Goal: Information Seeking & Learning: Learn about a topic

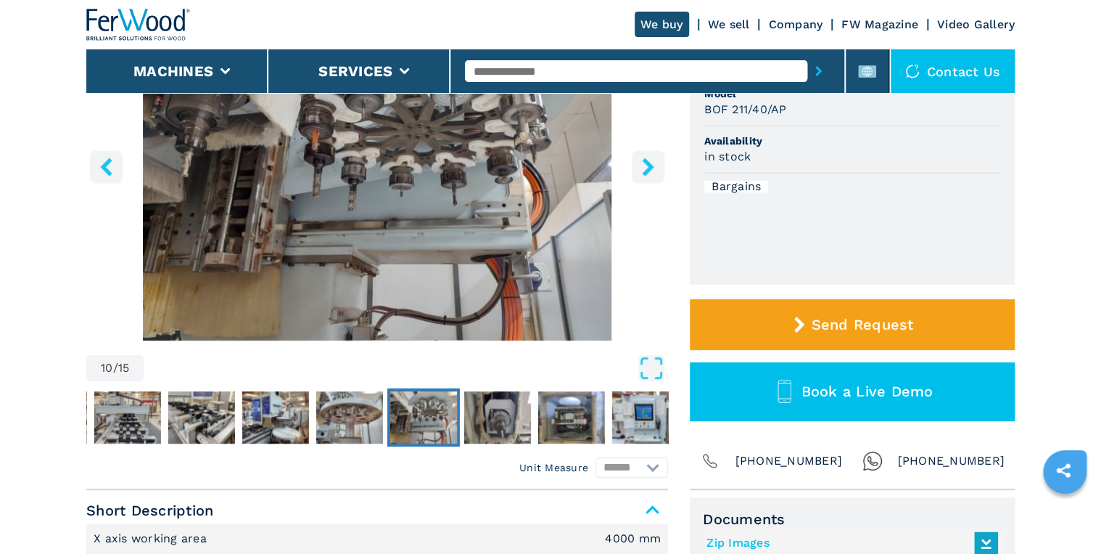
scroll to position [232, 0]
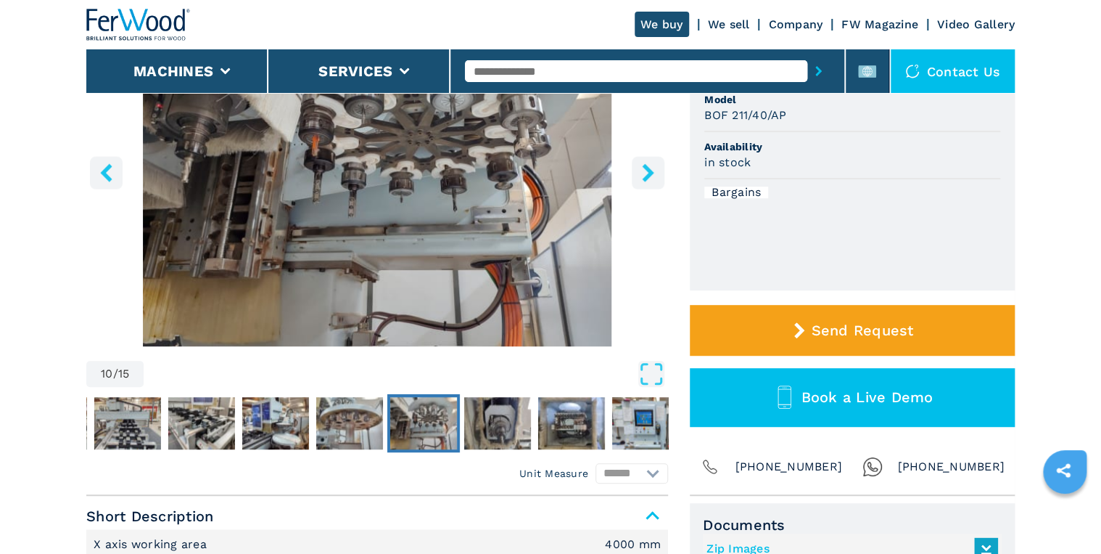
click at [649, 172] on icon "right-button" at bounding box center [648, 172] width 12 height 18
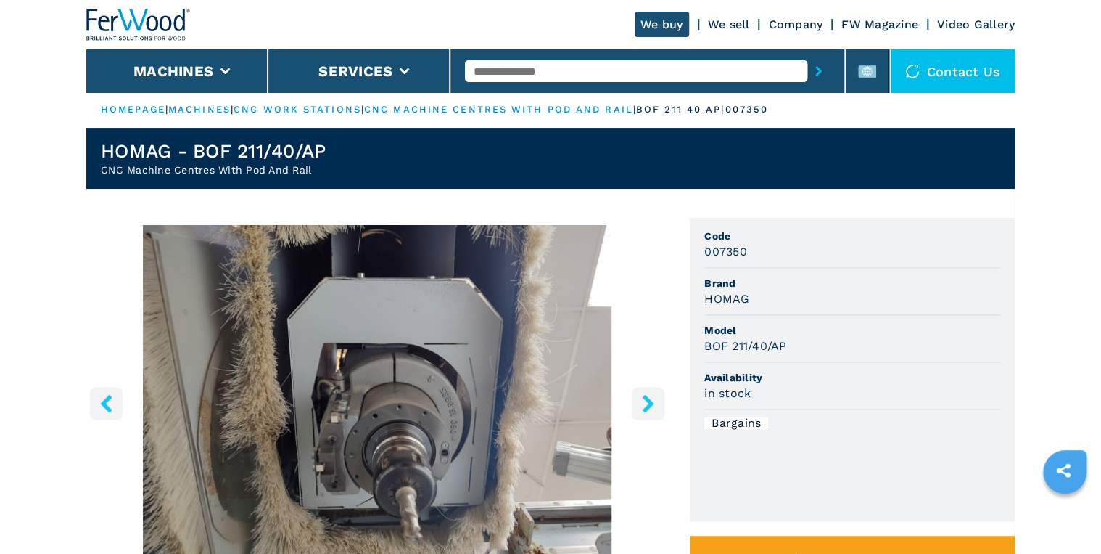
scroll to position [0, 0]
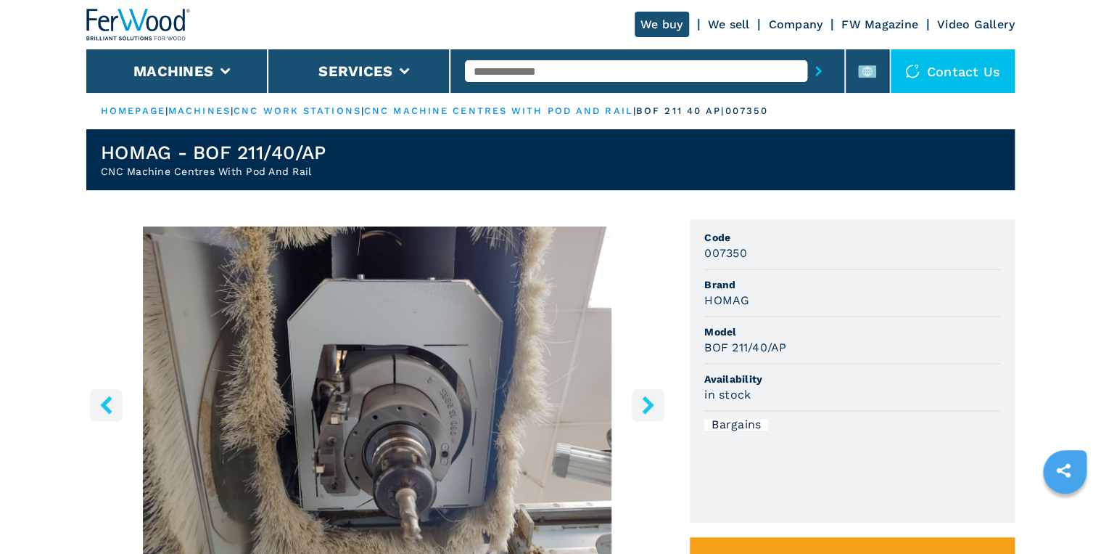
click at [640, 406] on icon "right-button" at bounding box center [648, 404] width 18 height 18
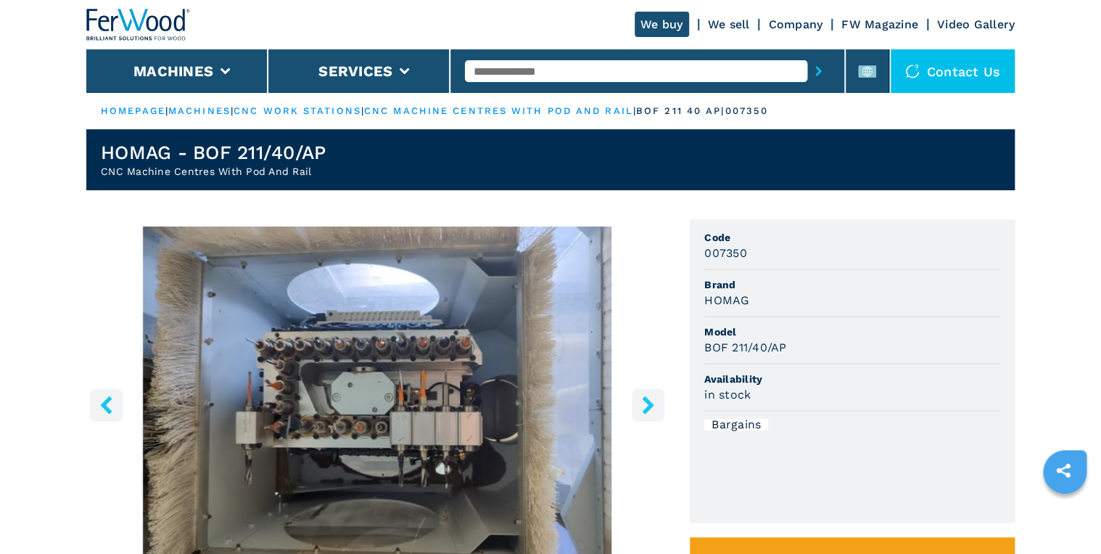
click at [640, 406] on icon "right-button" at bounding box center [648, 404] width 18 height 18
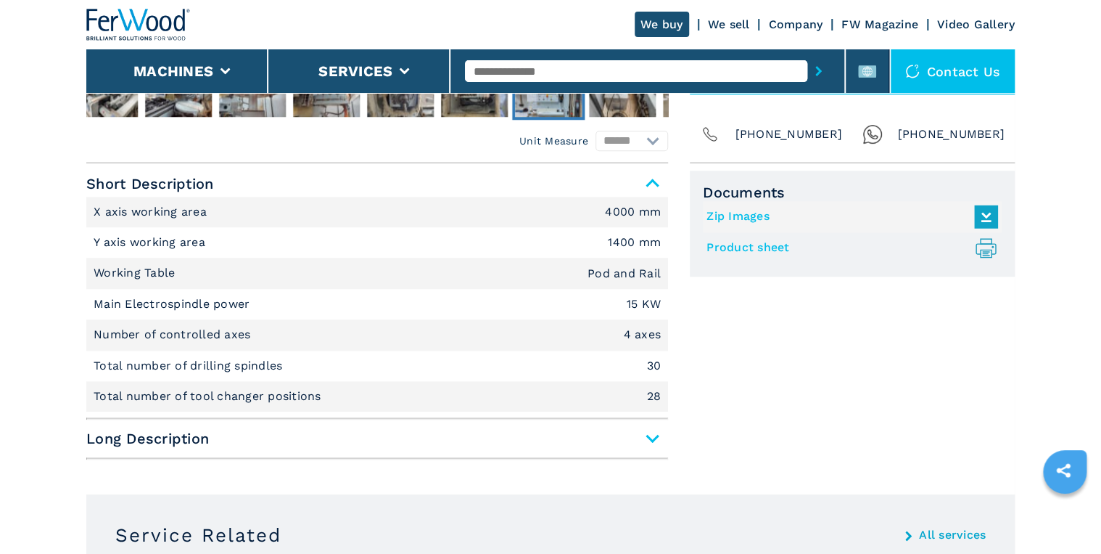
scroll to position [522, 0]
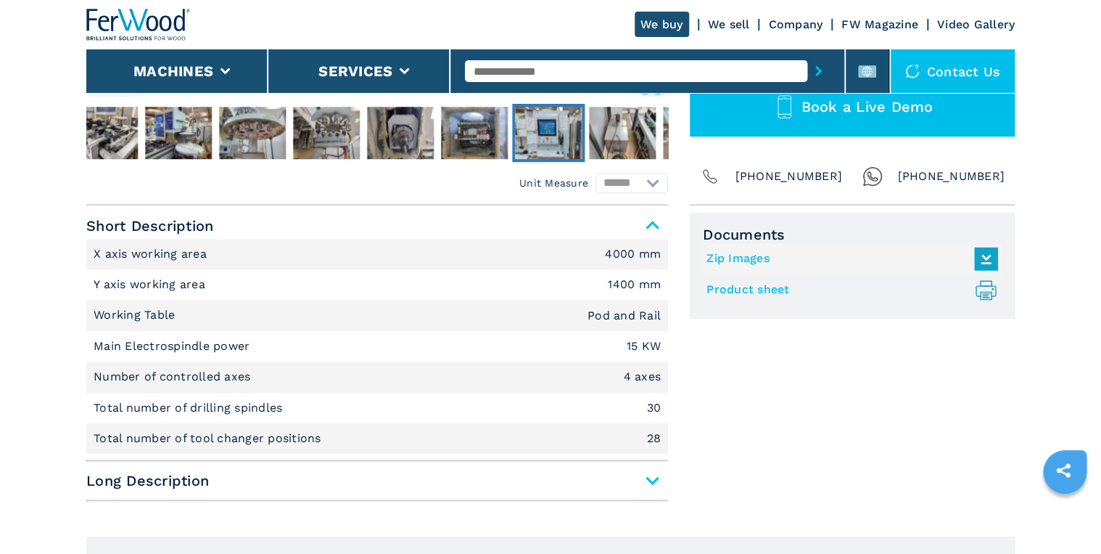
click at [651, 477] on span "Long Description" at bounding box center [377, 480] width 582 height 26
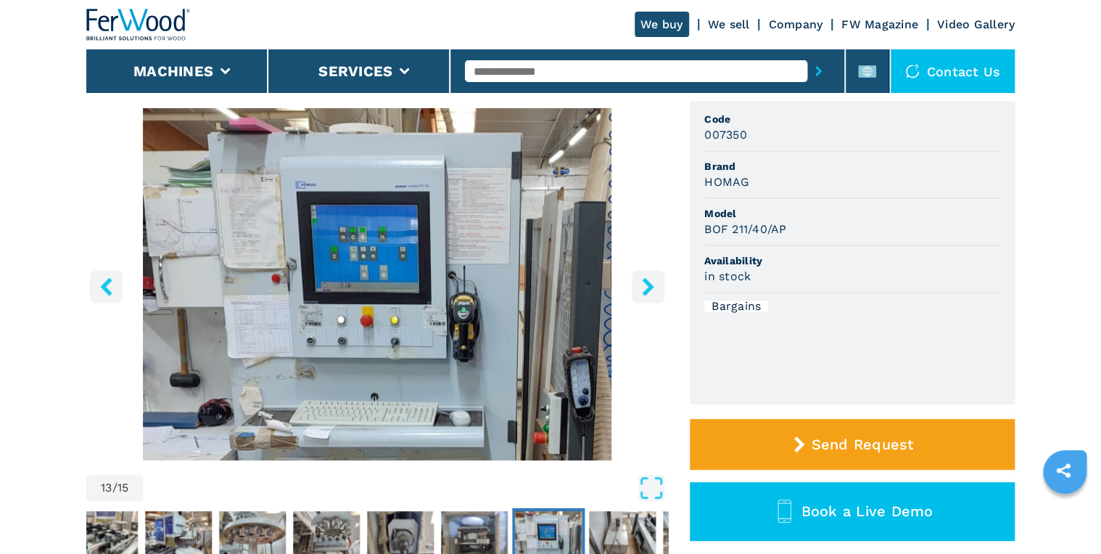
scroll to position [116, 0]
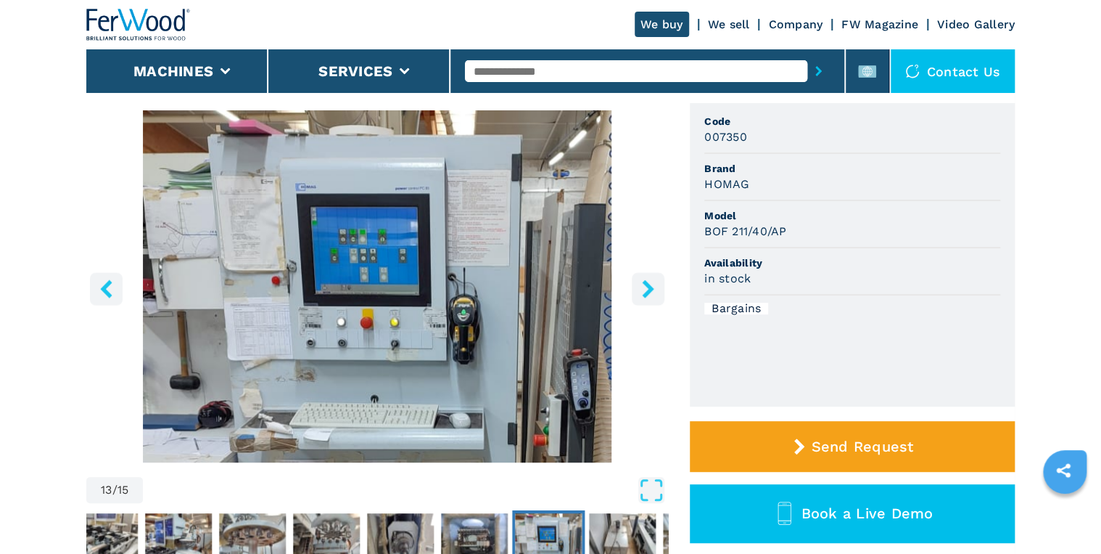
click at [651, 289] on icon "right-button" at bounding box center [648, 288] width 12 height 18
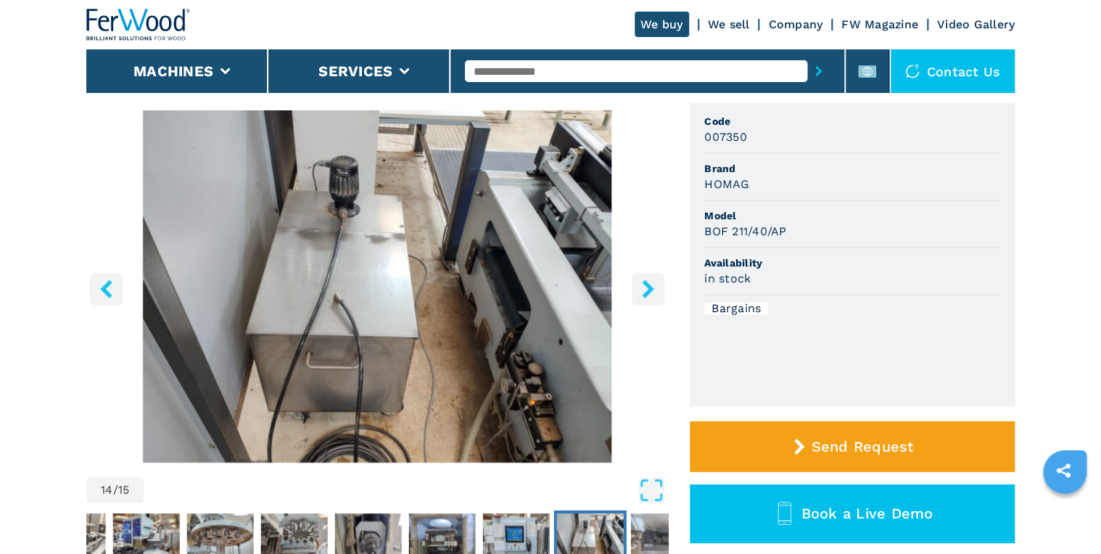
click at [650, 290] on icon "right-button" at bounding box center [648, 288] width 12 height 18
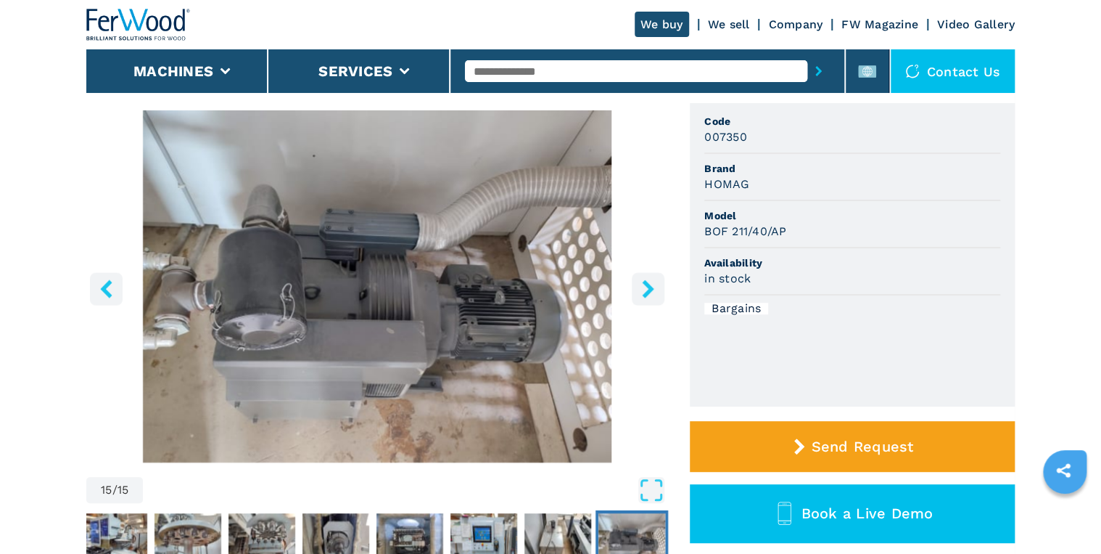
click at [650, 290] on icon "right-button" at bounding box center [648, 288] width 12 height 18
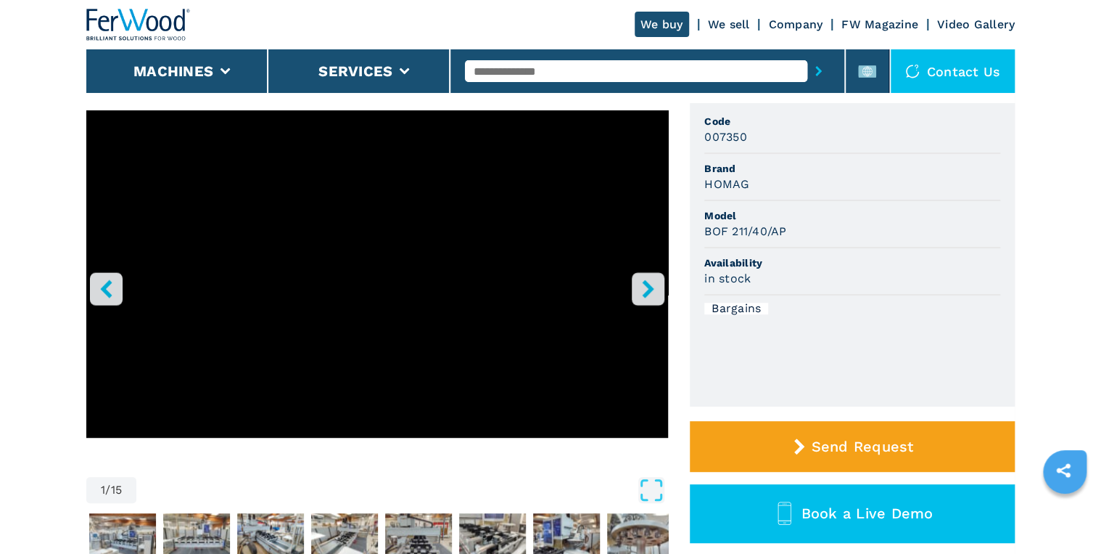
click at [650, 290] on icon "right-button" at bounding box center [648, 288] width 12 height 18
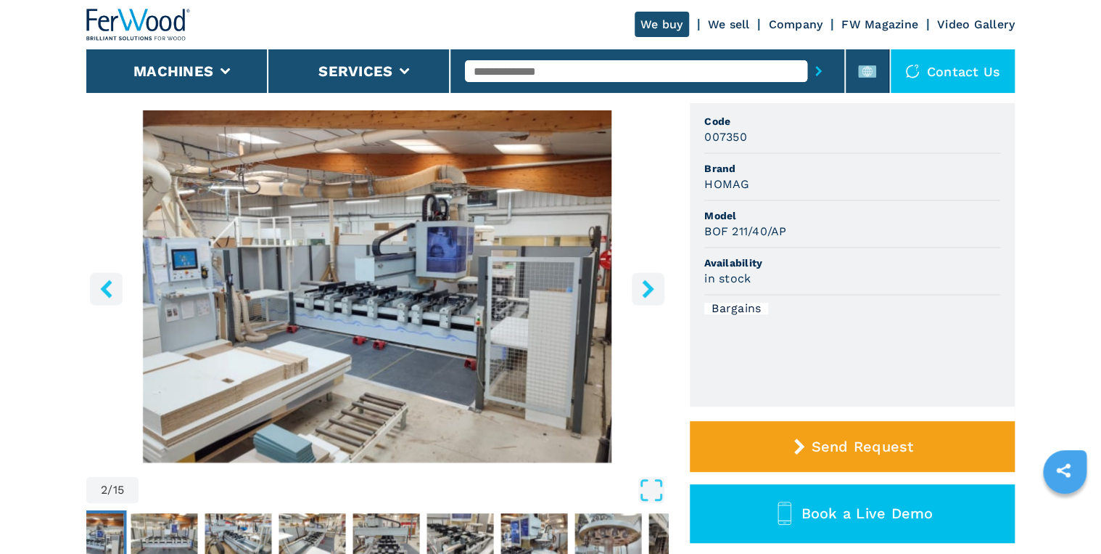
click at [650, 290] on icon "right-button" at bounding box center [648, 288] width 12 height 18
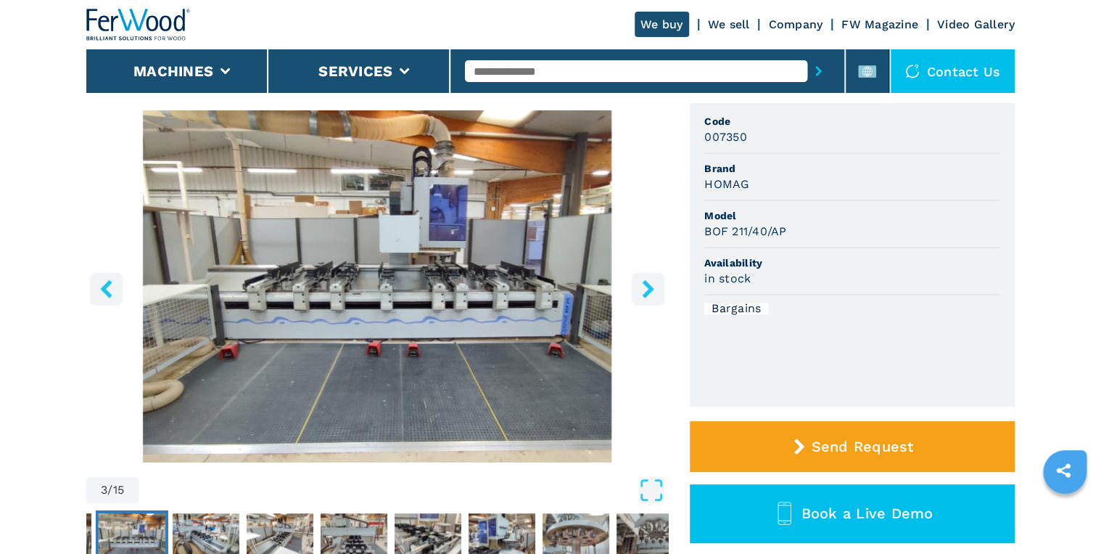
click at [650, 290] on icon "right-button" at bounding box center [648, 288] width 12 height 18
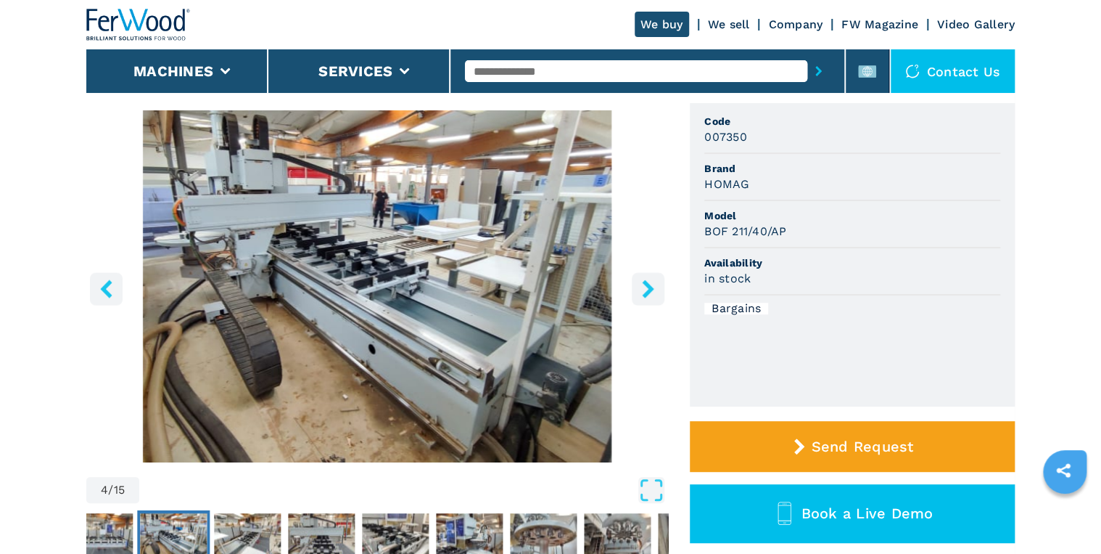
click at [650, 290] on icon "right-button" at bounding box center [648, 288] width 12 height 18
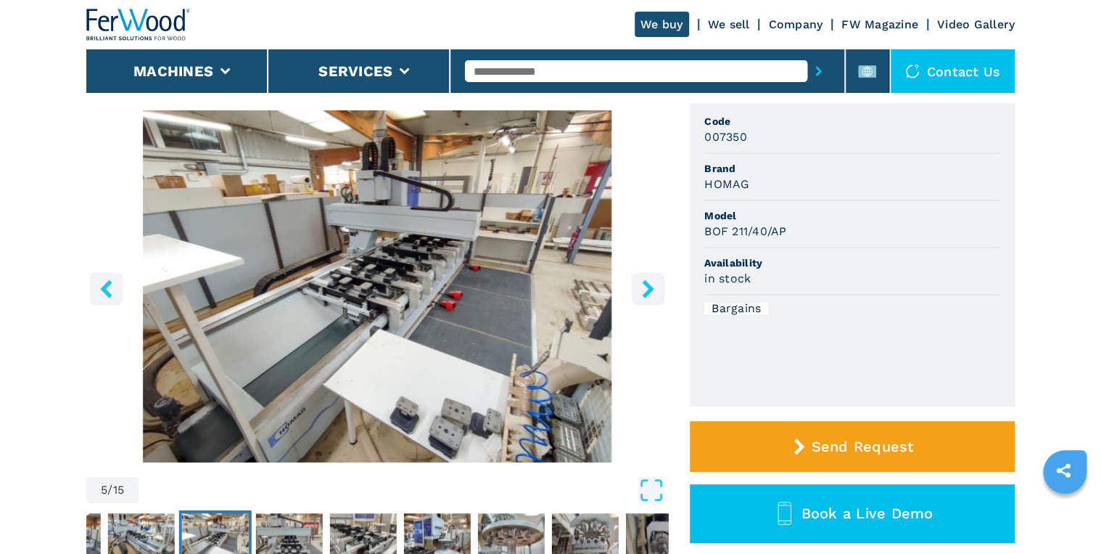
click at [650, 290] on icon "right-button" at bounding box center [648, 288] width 12 height 18
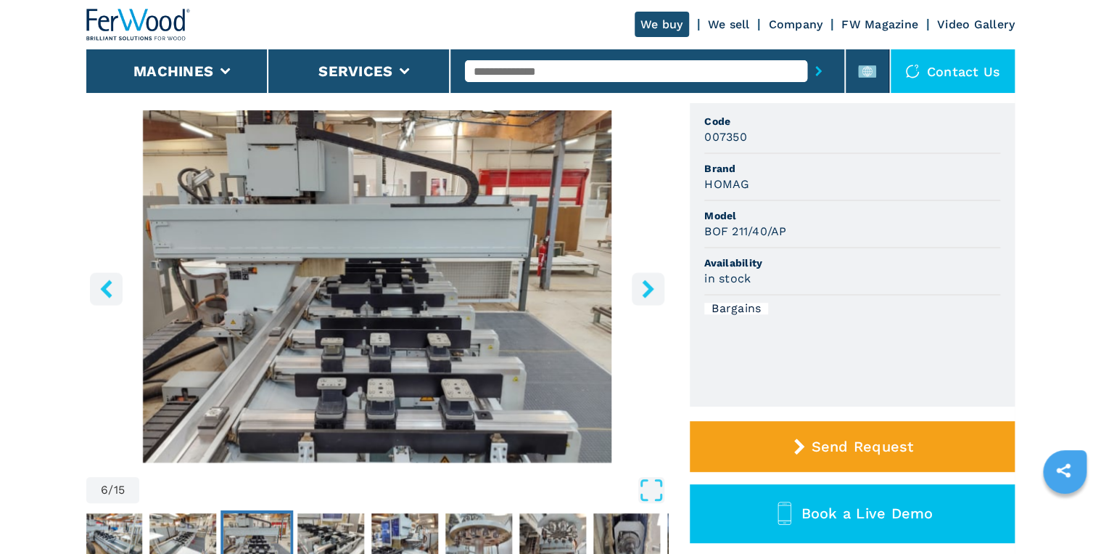
click at [650, 290] on icon "right-button" at bounding box center [648, 288] width 12 height 18
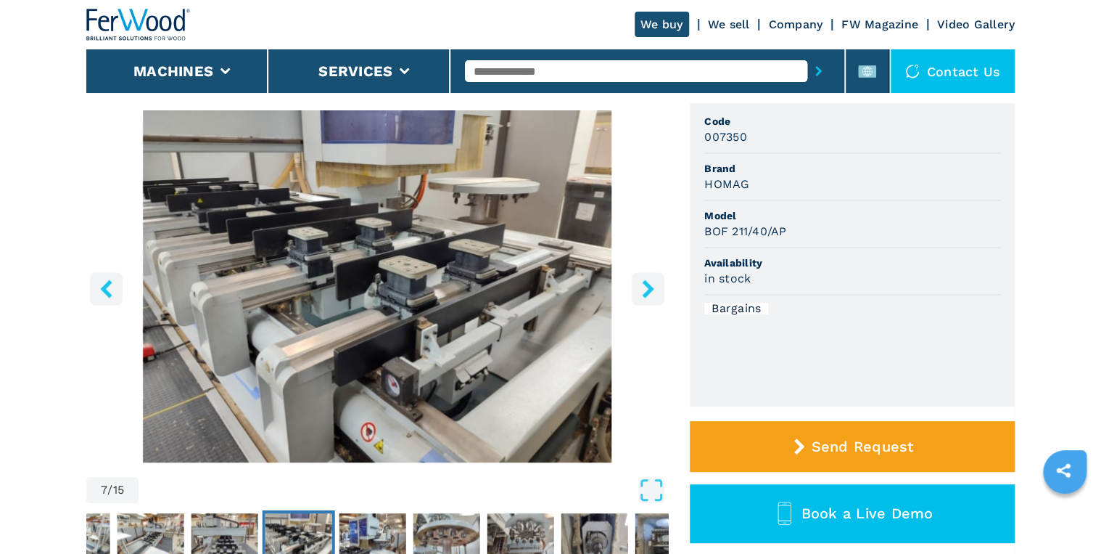
click at [650, 290] on icon "right-button" at bounding box center [648, 288] width 12 height 18
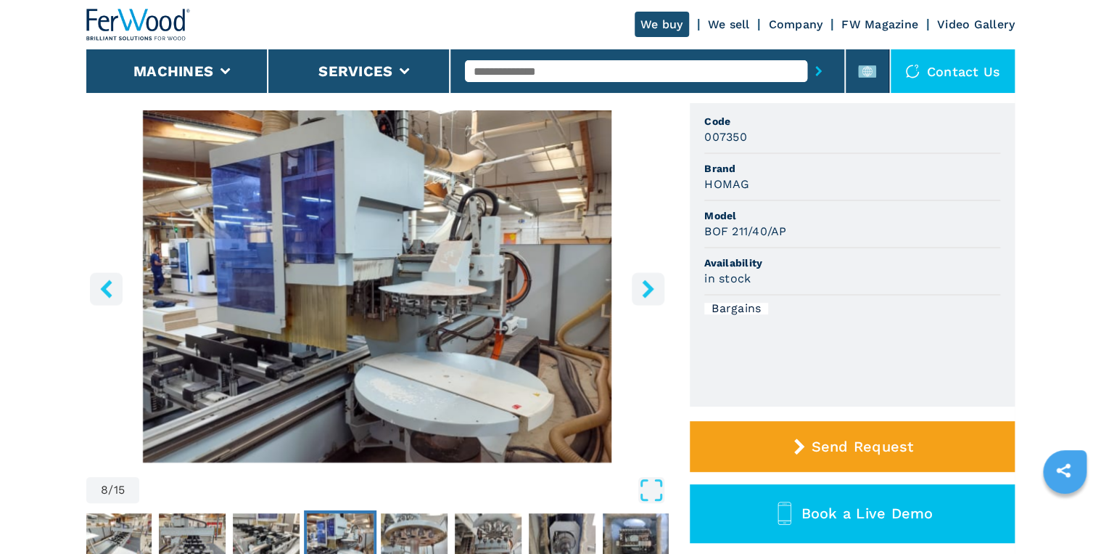
click at [416, 403] on img "Go to Slide 8" at bounding box center [377, 286] width 582 height 352
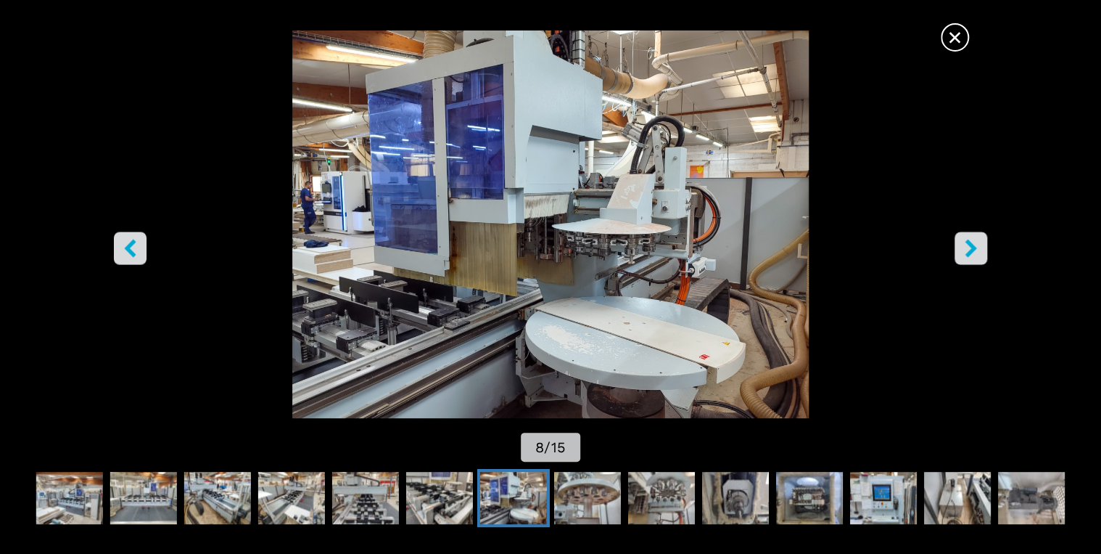
click at [122, 248] on icon "left-button" at bounding box center [130, 248] width 18 height 18
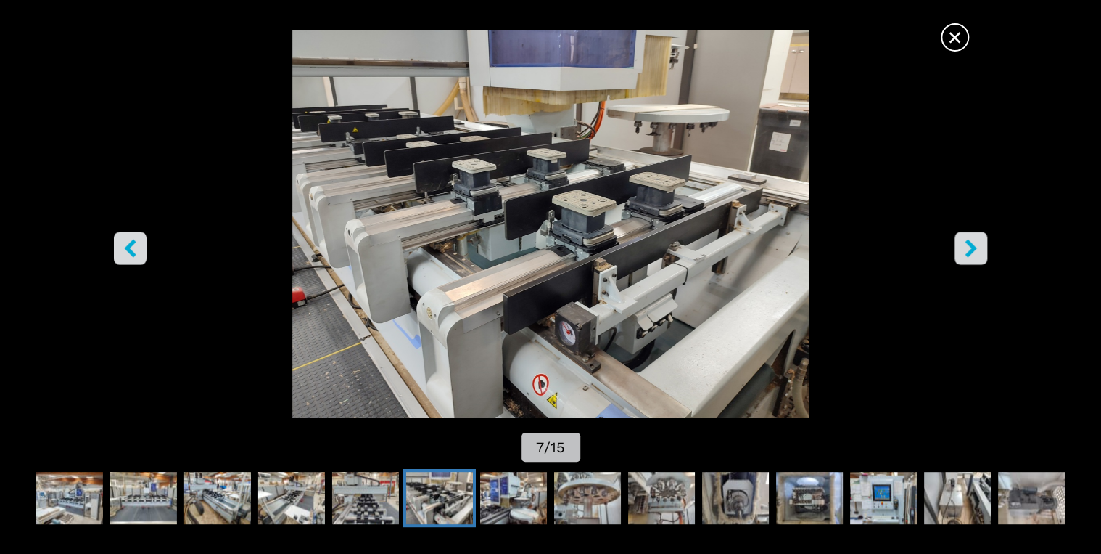
scroll to position [0, 0]
click at [586, 258] on img "Go to Slide 7" at bounding box center [550, 223] width 991 height 387
click at [589, 255] on img "Go to Slide 7" at bounding box center [550, 223] width 991 height 387
click at [974, 252] on icon "right-button" at bounding box center [971, 248] width 18 height 18
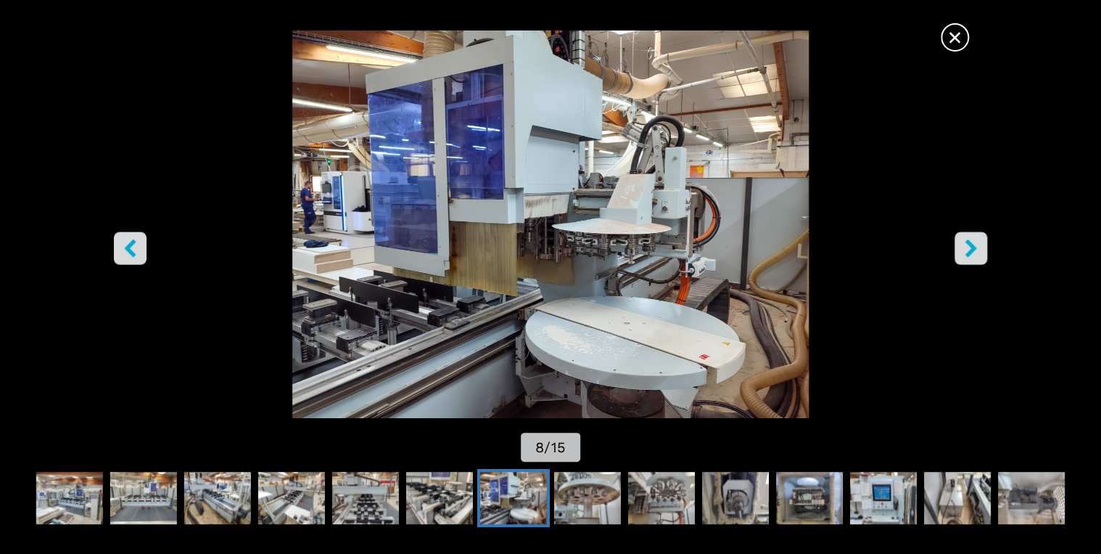
click at [974, 252] on icon "right-button" at bounding box center [971, 248] width 18 height 18
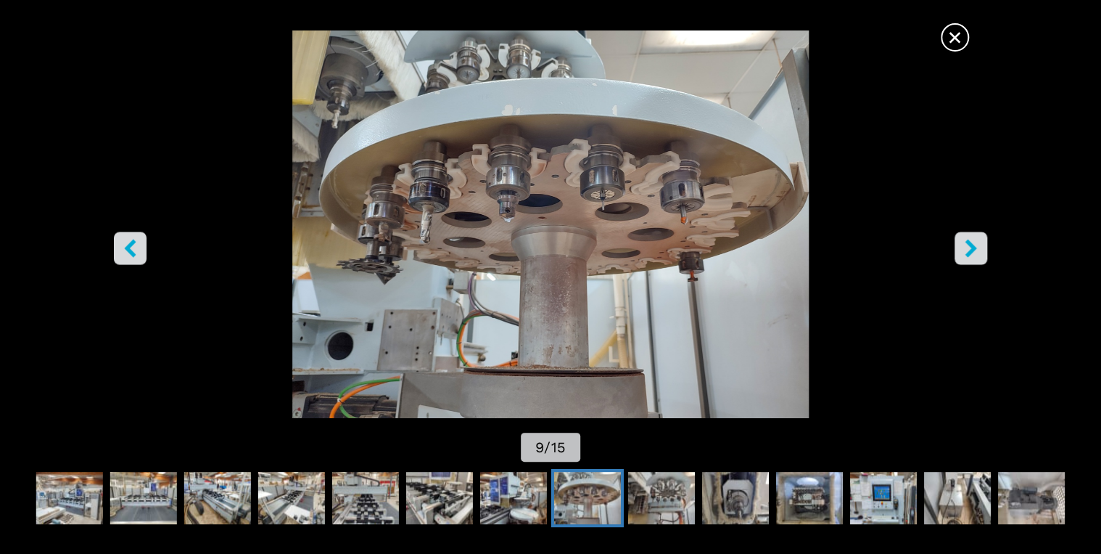
click at [974, 252] on icon "right-button" at bounding box center [971, 248] width 18 height 18
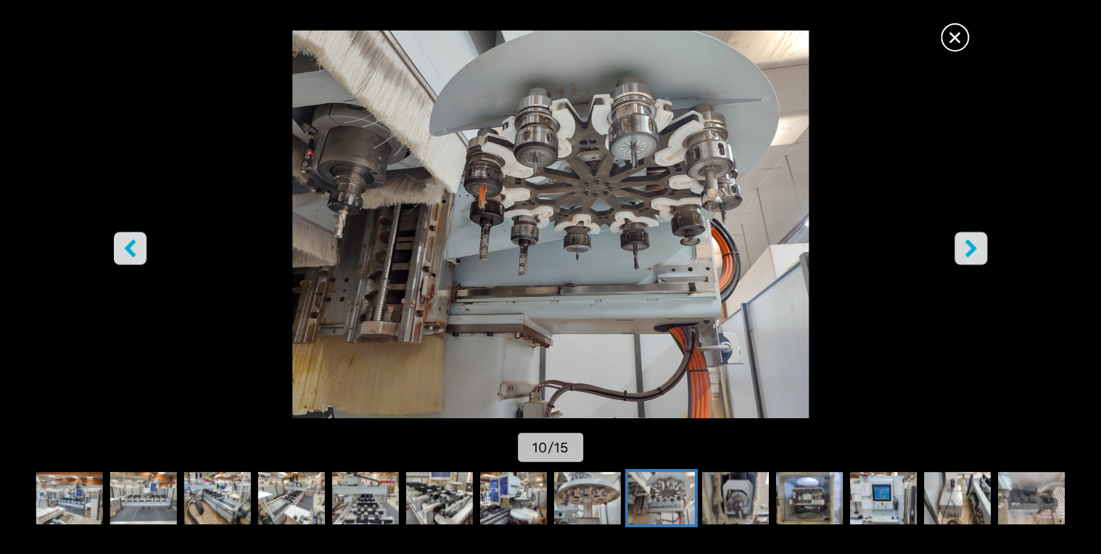
click at [974, 252] on icon "right-button" at bounding box center [971, 248] width 18 height 18
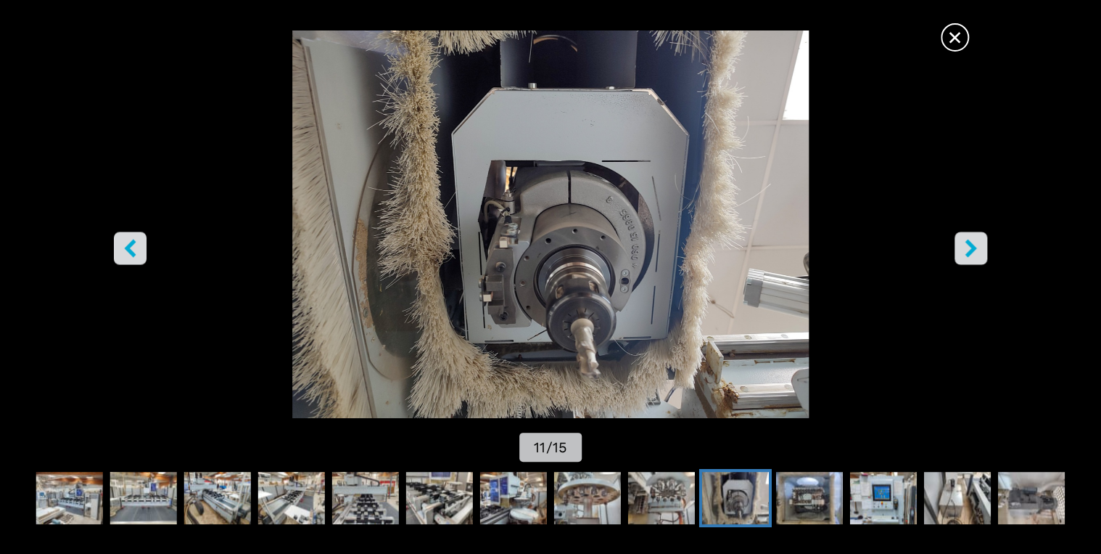
click at [974, 252] on icon "right-button" at bounding box center [971, 248] width 18 height 18
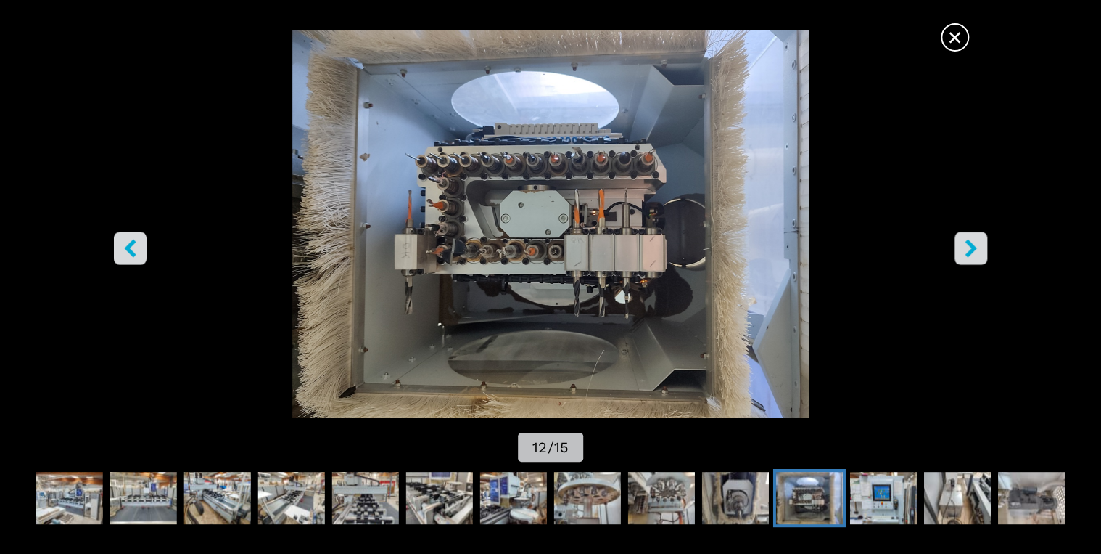
click at [974, 252] on icon "right-button" at bounding box center [971, 248] width 18 height 18
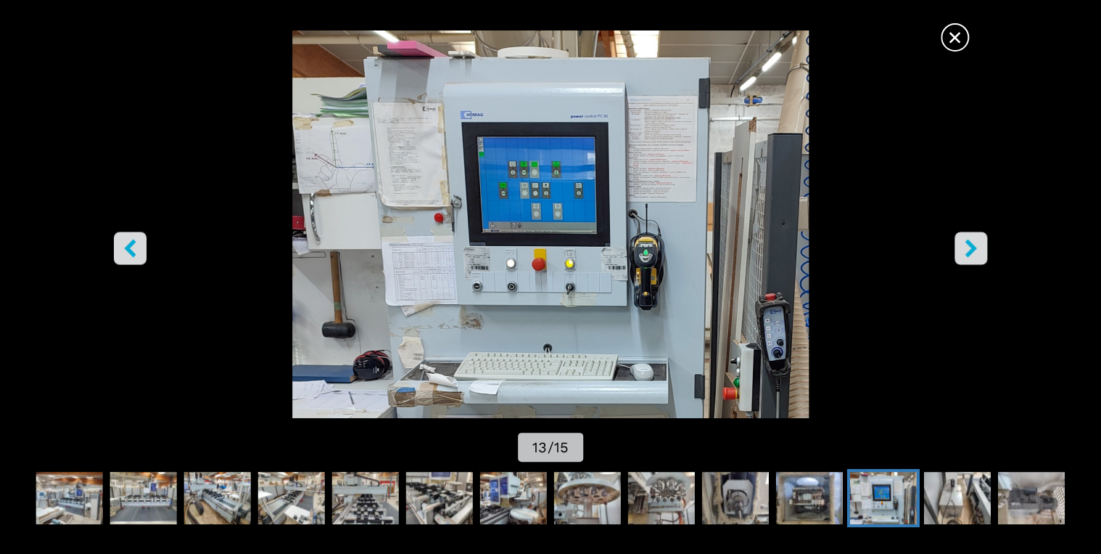
click at [974, 252] on icon "right-button" at bounding box center [971, 248] width 18 height 18
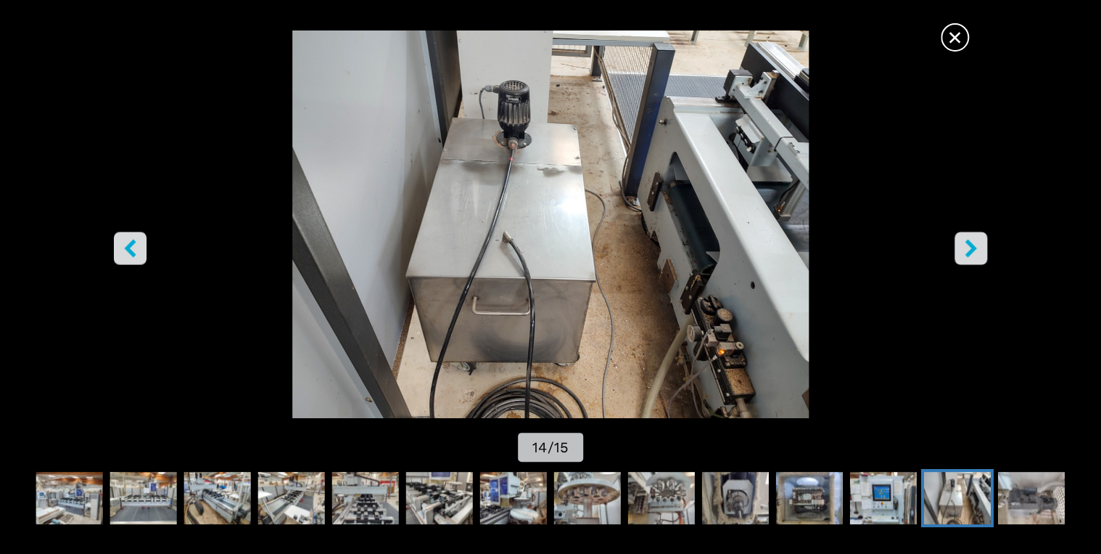
click at [974, 252] on icon "right-button" at bounding box center [971, 248] width 18 height 18
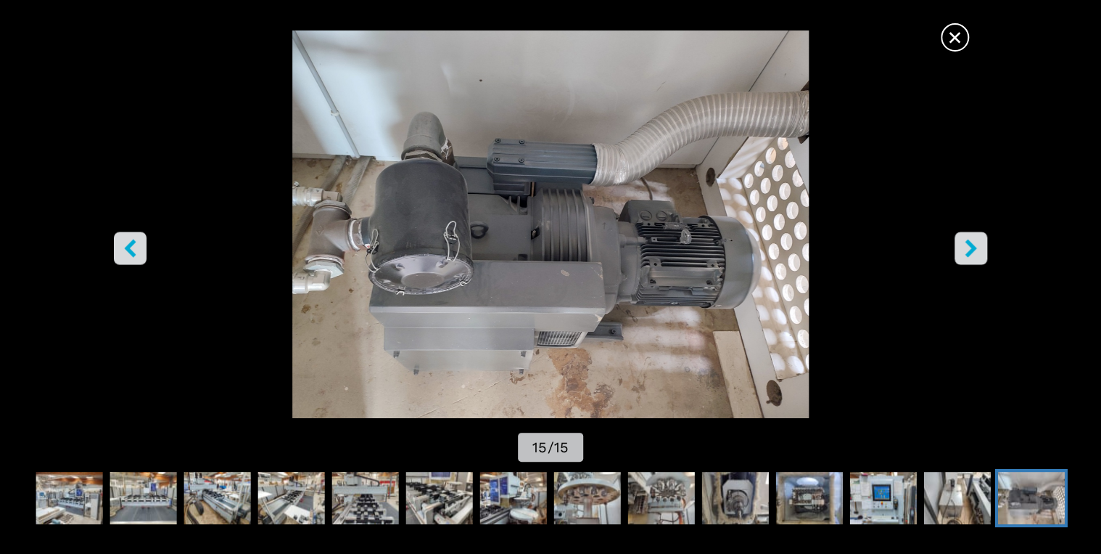
click at [974, 252] on icon "right-button" at bounding box center [971, 248] width 18 height 18
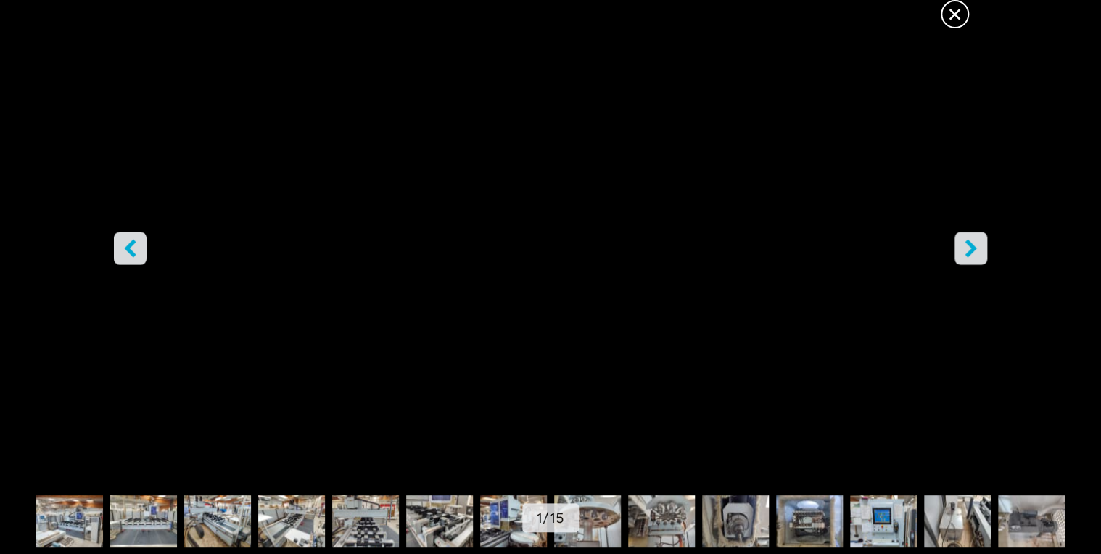
click at [974, 252] on icon "right-button" at bounding box center [971, 248] width 18 height 18
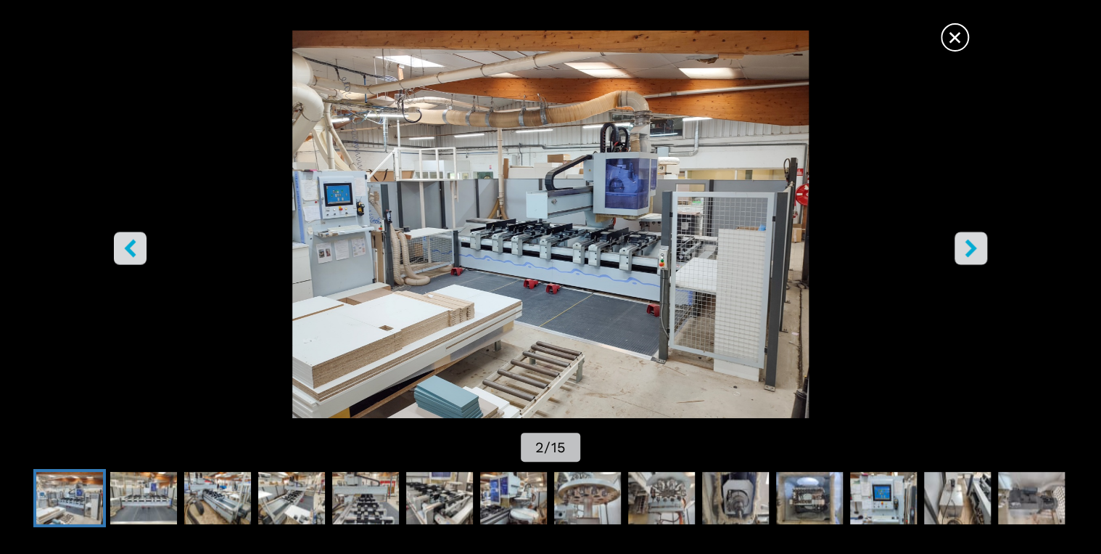
click at [974, 252] on icon "right-button" at bounding box center [971, 248] width 18 height 18
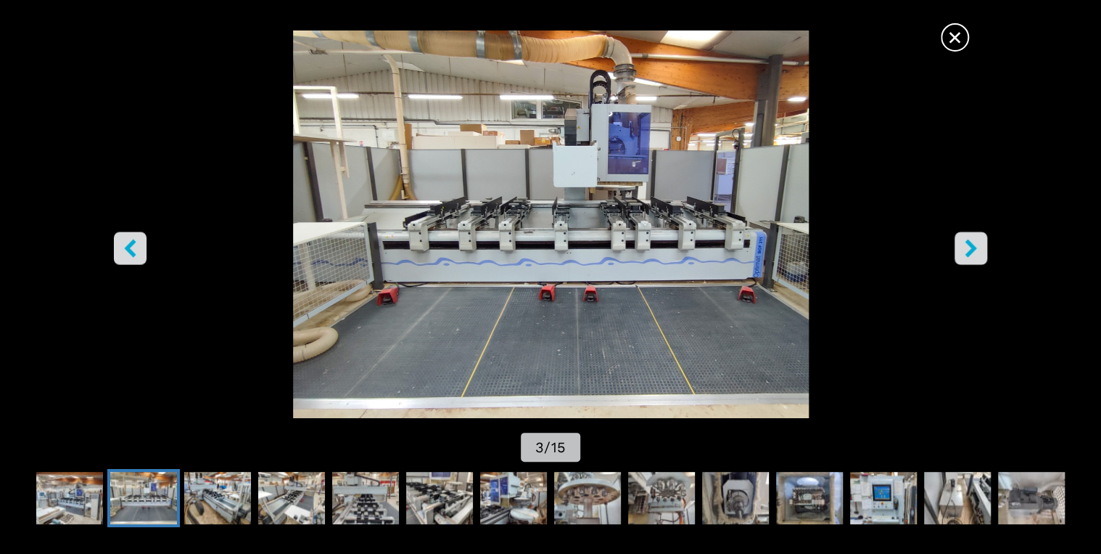
click at [974, 252] on icon "right-button" at bounding box center [971, 248] width 18 height 18
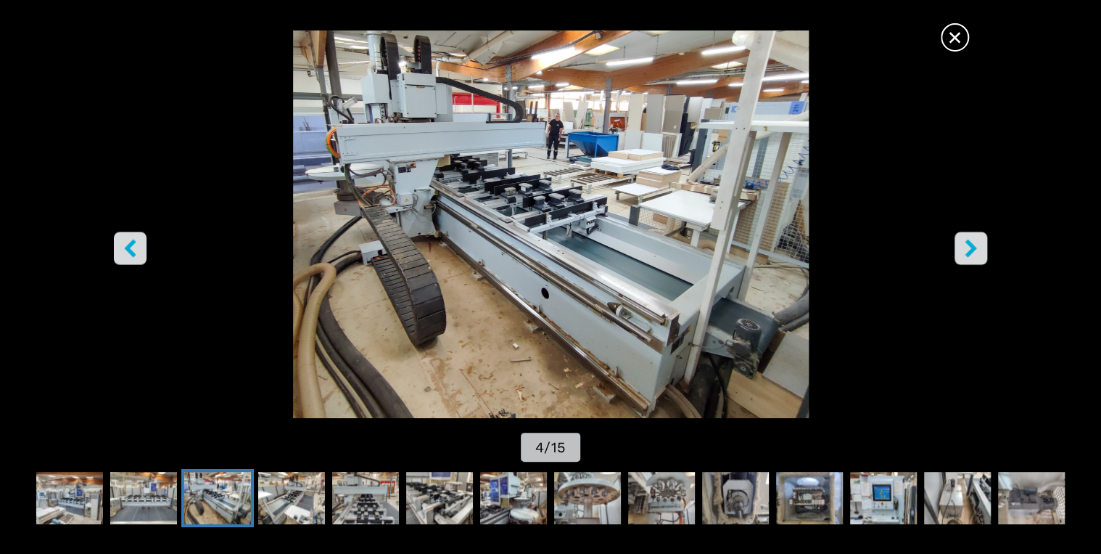
click at [974, 252] on icon "right-button" at bounding box center [971, 248] width 18 height 18
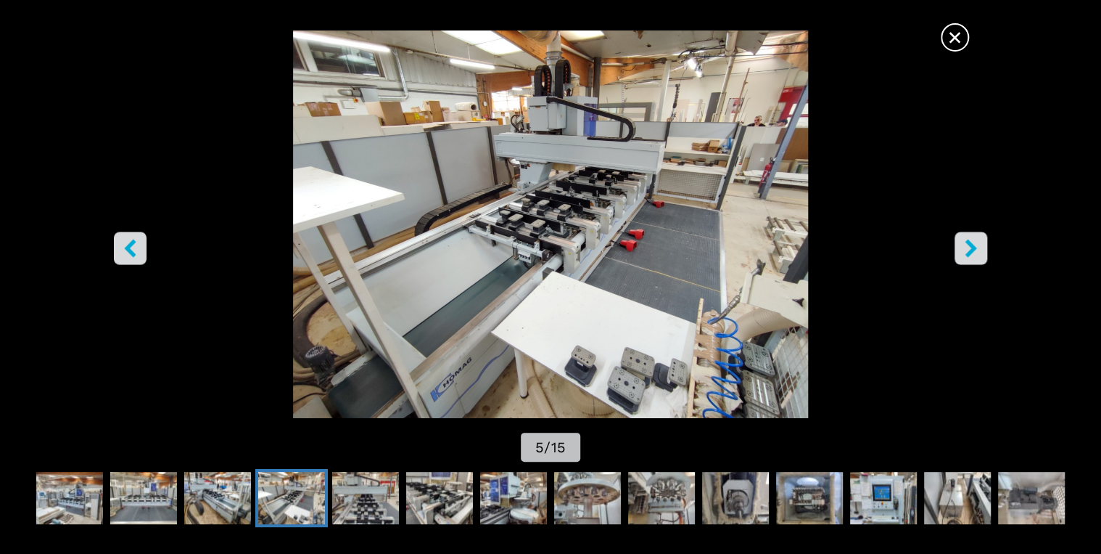
click at [974, 252] on icon "right-button" at bounding box center [971, 248] width 18 height 18
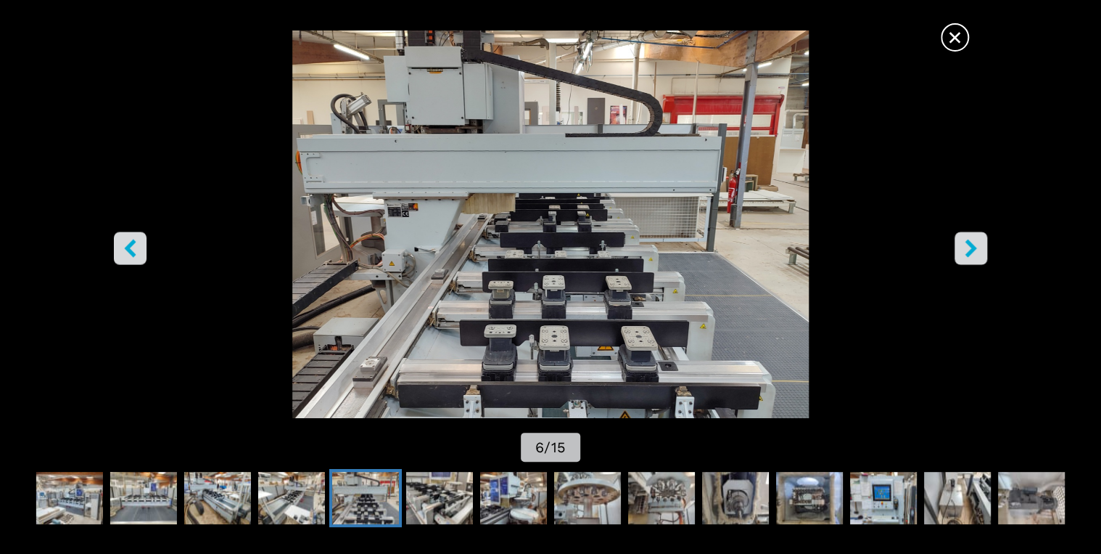
click at [974, 252] on icon "right-button" at bounding box center [971, 248] width 18 height 18
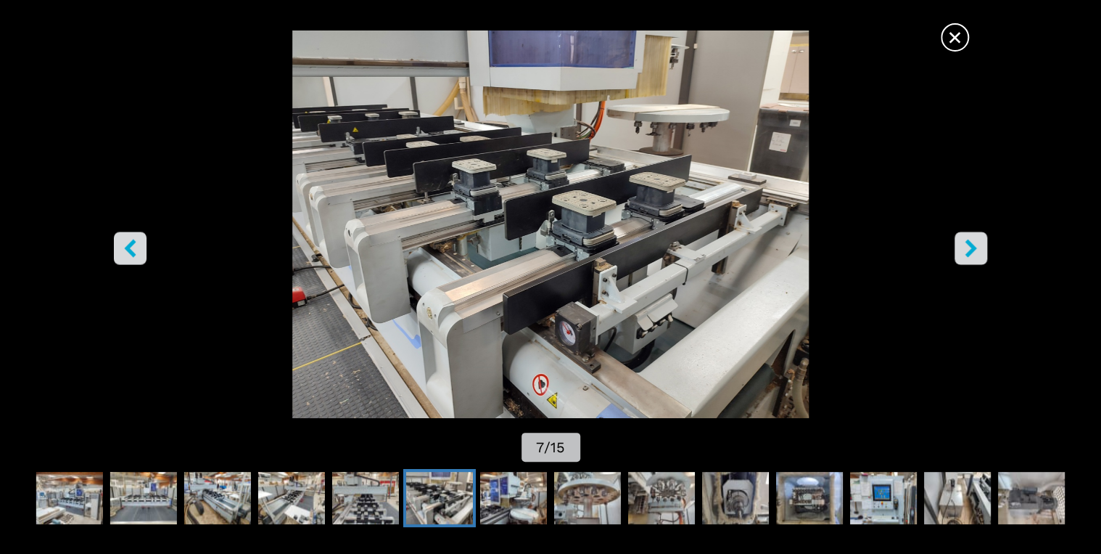
click at [974, 252] on icon "right-button" at bounding box center [971, 248] width 18 height 18
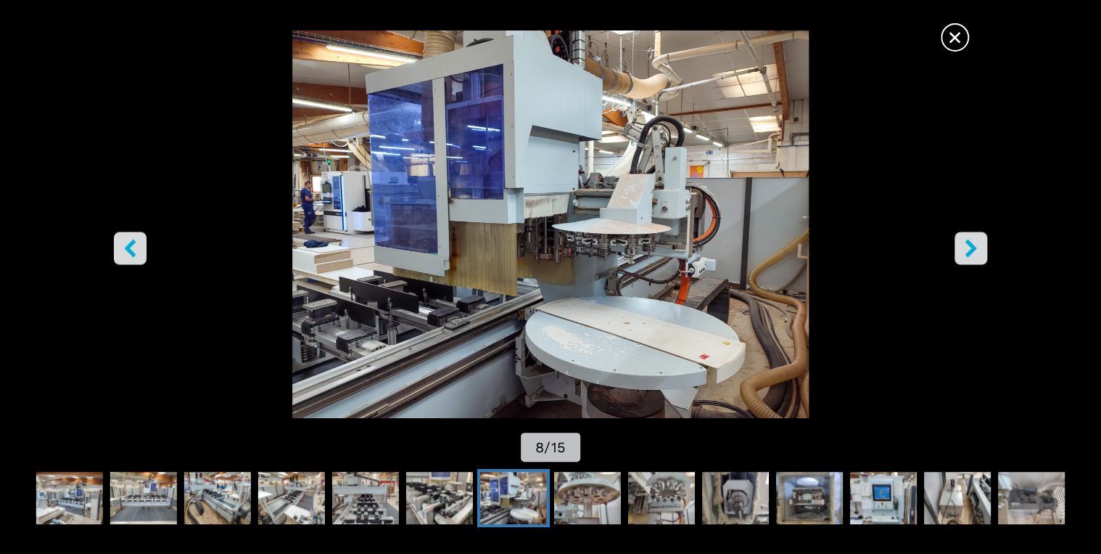
click at [974, 252] on icon "right-button" at bounding box center [971, 248] width 18 height 18
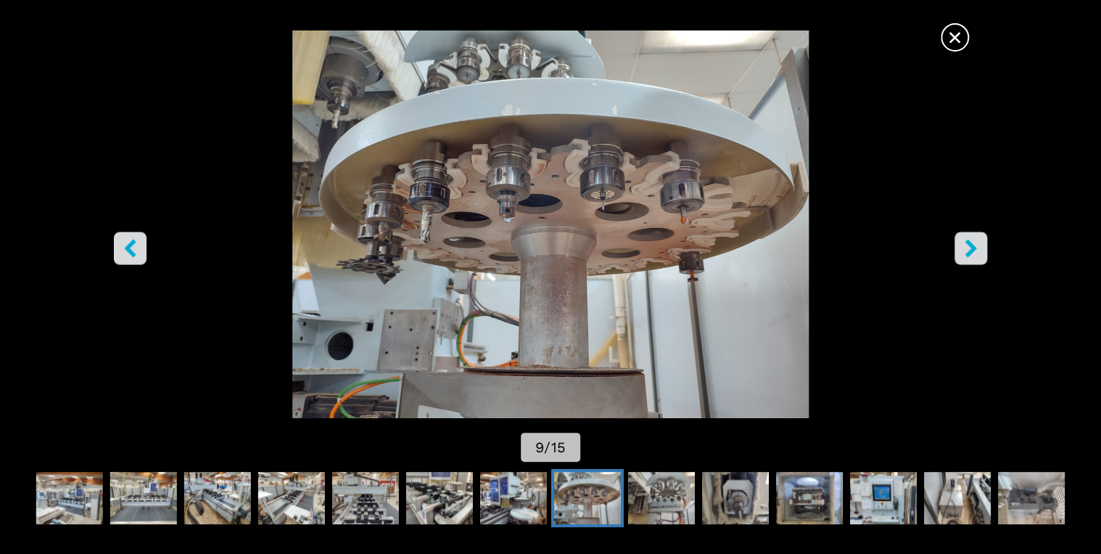
click at [974, 252] on icon "right-button" at bounding box center [971, 248] width 18 height 18
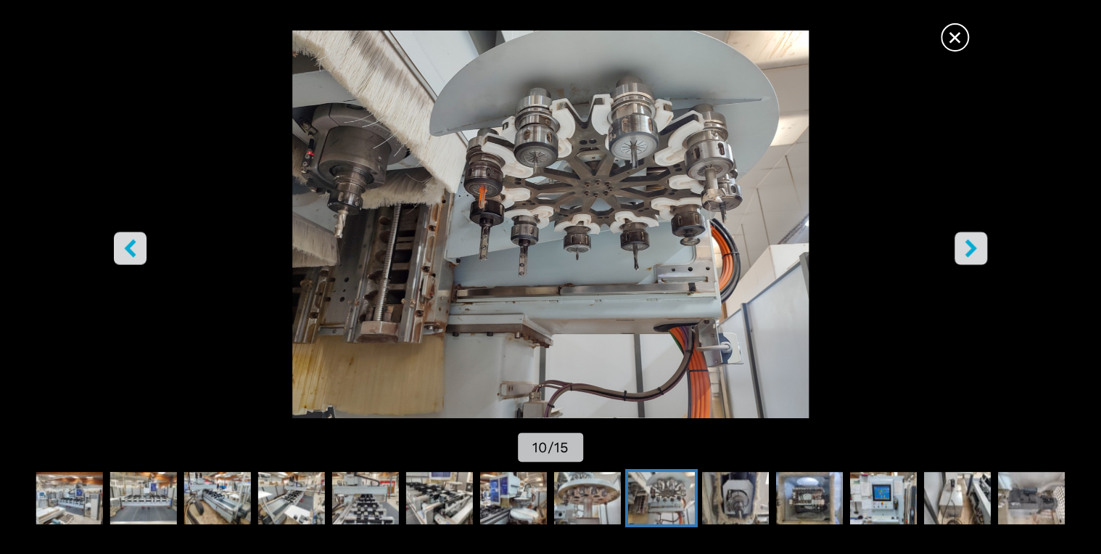
click at [974, 252] on icon "right-button" at bounding box center [971, 248] width 18 height 18
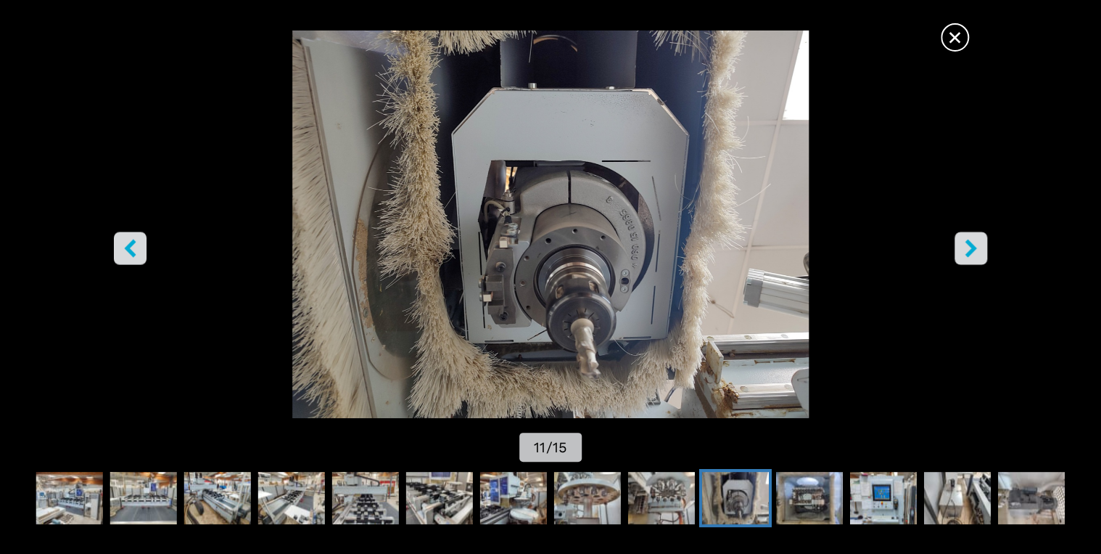
drag, startPoint x: 935, startPoint y: 157, endPoint x: 917, endPoint y: 177, distance: 27.2
click at [935, 157] on img "Go to Slide 11" at bounding box center [550, 223] width 991 height 387
click at [941, 33] on button "×" at bounding box center [955, 37] width 28 height 28
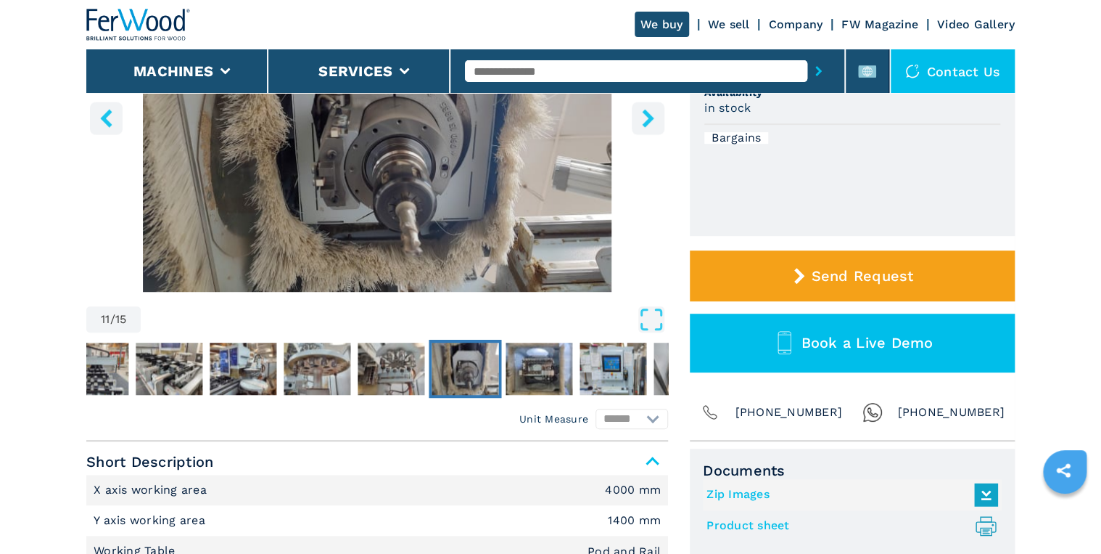
scroll to position [290, 0]
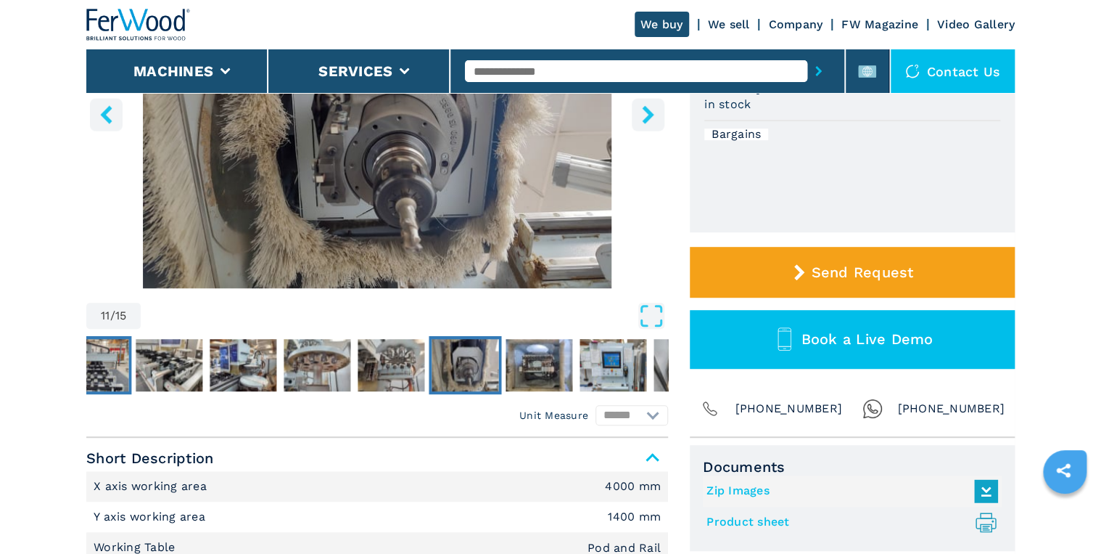
click at [105, 354] on img "Go to Slide 6" at bounding box center [95, 365] width 67 height 52
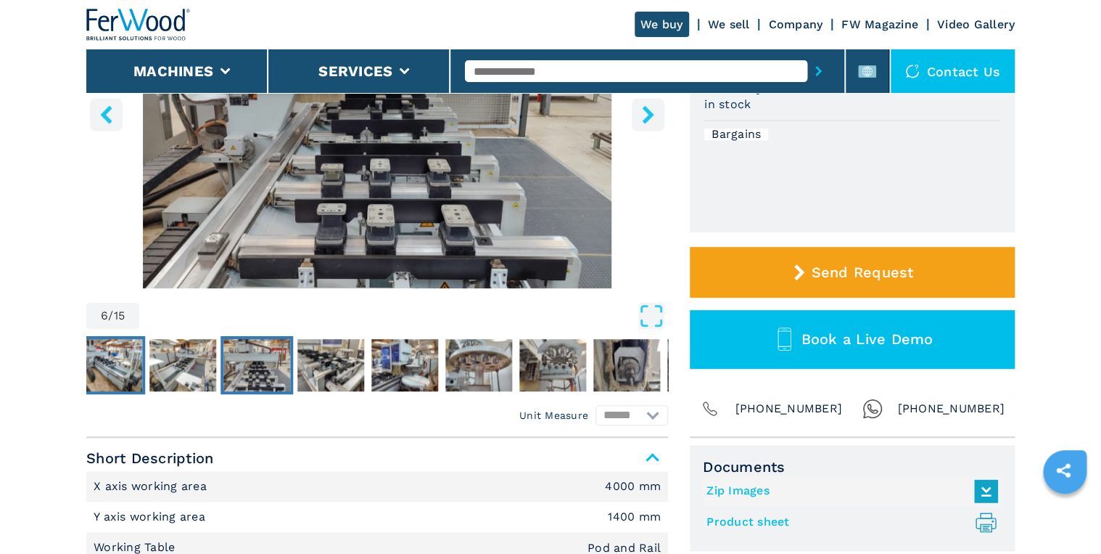
click at [111, 375] on img "Go to Slide 4" at bounding box center [108, 365] width 67 height 52
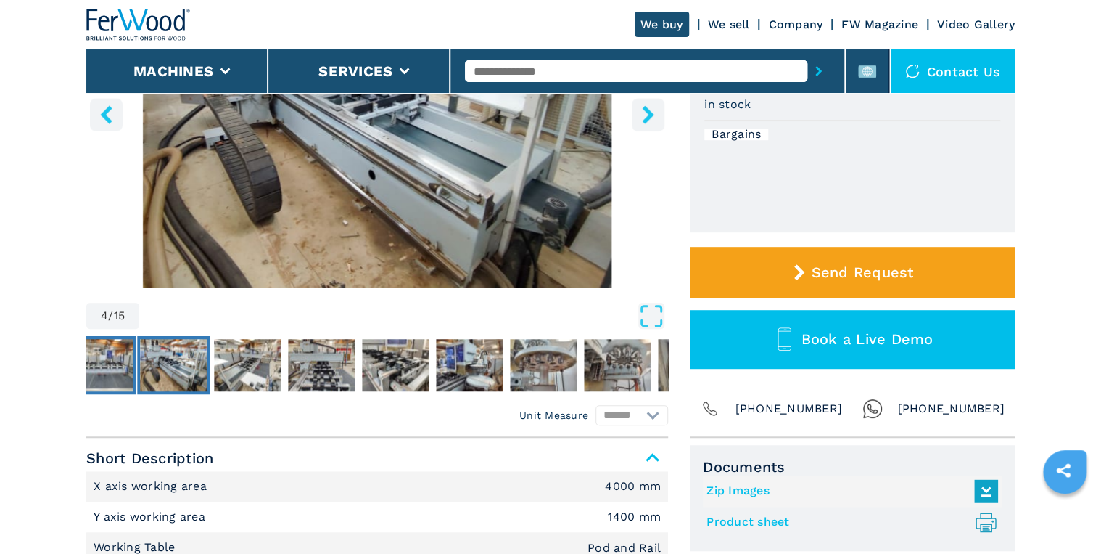
click at [109, 375] on img "Go to Slide 3" at bounding box center [99, 365] width 67 height 52
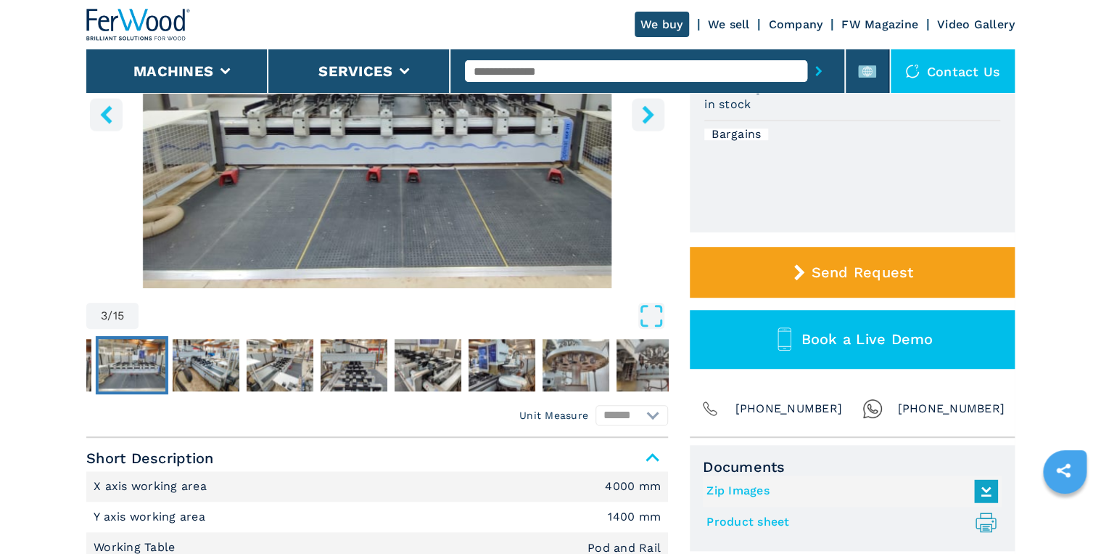
click at [119, 371] on img "Go to Slide 3" at bounding box center [132, 365] width 67 height 52
